Goal: Communication & Community: Participate in discussion

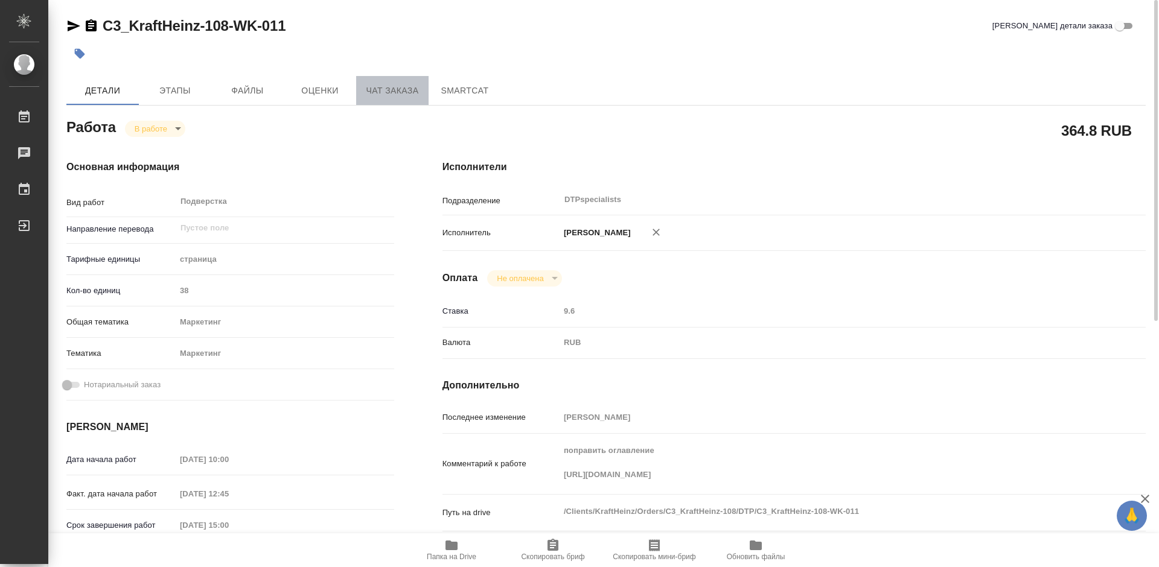
click at [381, 97] on span "Чат заказа" at bounding box center [392, 90] width 58 height 15
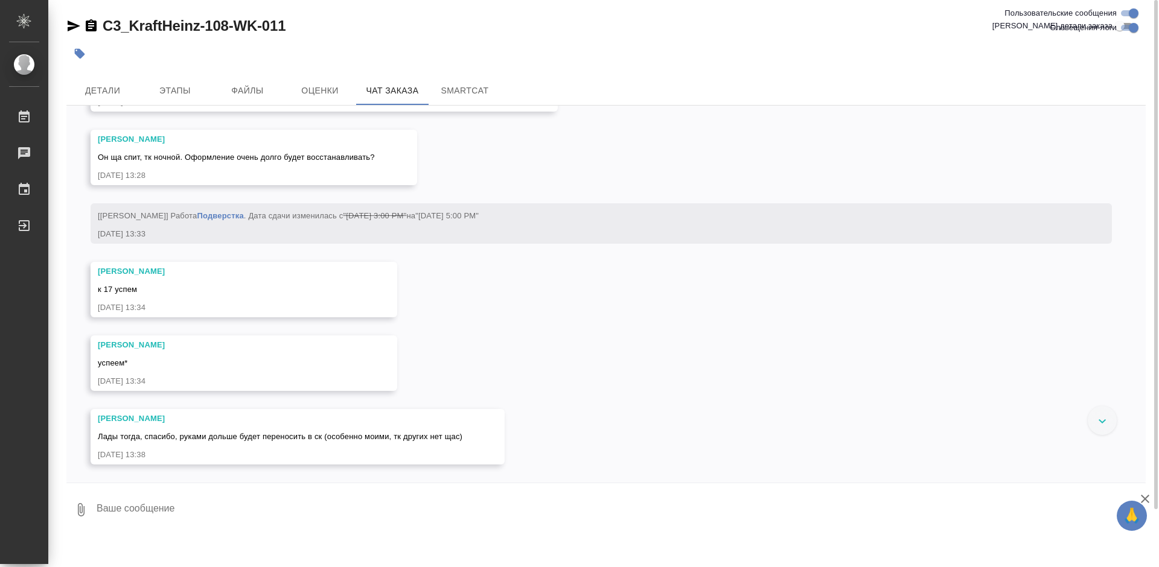
scroll to position [7371, 0]
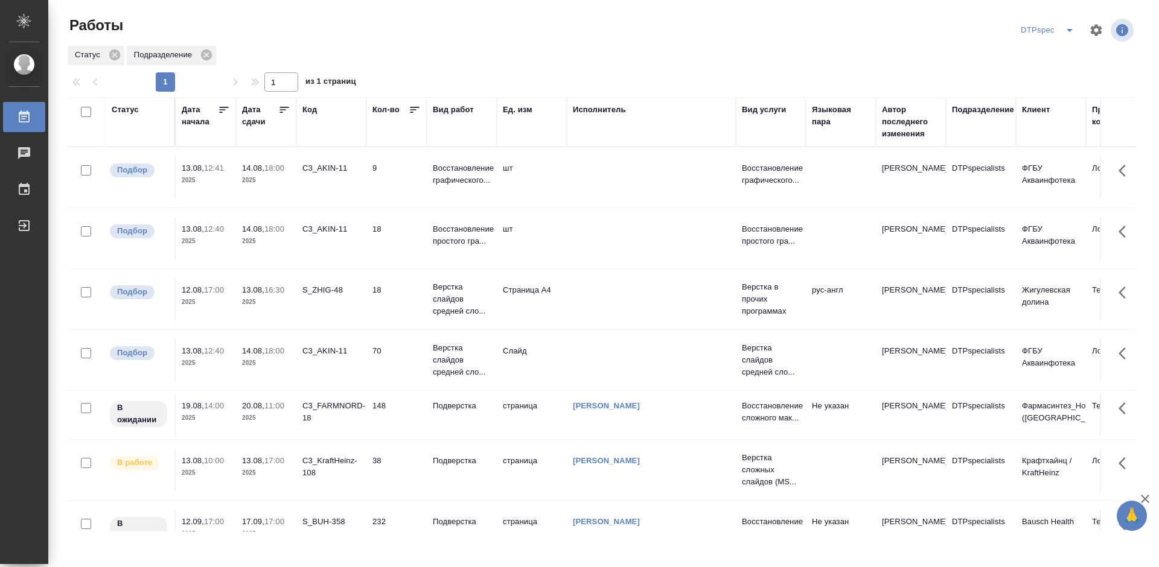
click at [281, 107] on icon at bounding box center [284, 110] width 9 height 6
